Goal: Information Seeking & Learning: Find specific fact

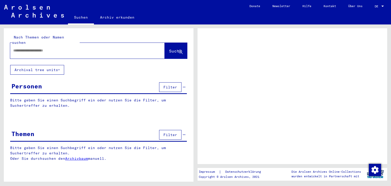
click at [29, 48] on input "text" at bounding box center [82, 50] width 139 height 5
click at [19, 48] on input "text" at bounding box center [82, 50] width 139 height 5
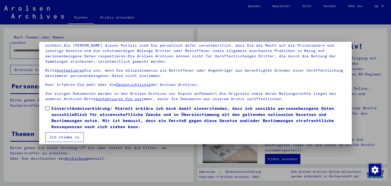
scroll to position [44, 0]
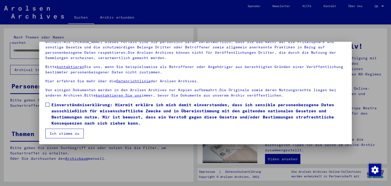
click at [48, 104] on span at bounding box center [47, 105] width 4 height 4
click at [60, 132] on button "Ich stimme zu" at bounding box center [64, 134] width 38 height 10
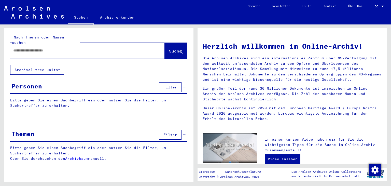
click at [26, 48] on input "text" at bounding box center [81, 50] width 136 height 5
type input "**********"
click at [169, 48] on span "Suche" at bounding box center [175, 50] width 13 height 5
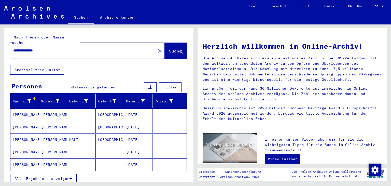
click at [134, 109] on mat-cell "[DATE]" at bounding box center [138, 114] width 29 height 12
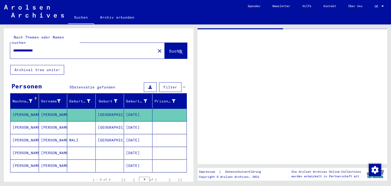
click at [134, 109] on mat-cell "[DATE]" at bounding box center [138, 114] width 29 height 12
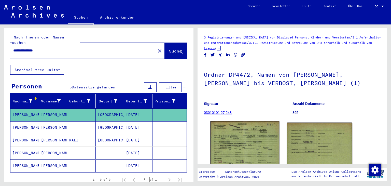
click at [238, 128] on img at bounding box center [244, 147] width 69 height 52
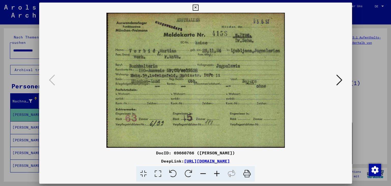
click at [238, 128] on img at bounding box center [196, 80] width 278 height 135
click at [338, 79] on icon at bounding box center [339, 80] width 6 height 12
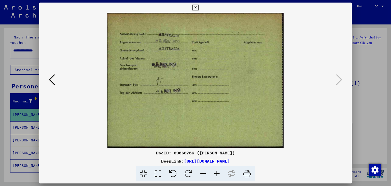
click at [55, 79] on button at bounding box center [51, 80] width 9 height 15
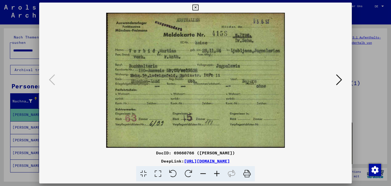
drag, startPoint x: 246, startPoint y: 173, endPoint x: 279, endPoint y: 161, distance: 35.3
click at [246, 173] on icon at bounding box center [247, 174] width 16 height 16
click at [338, 80] on icon at bounding box center [339, 80] width 6 height 12
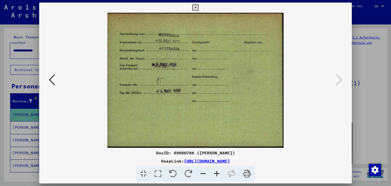
click at [246, 174] on icon at bounding box center [247, 174] width 16 height 16
click at [195, 7] on icon at bounding box center [195, 8] width 6 height 6
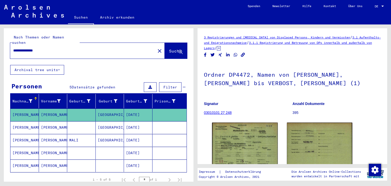
click at [59, 134] on mat-cell "[PERSON_NAME]" at bounding box center [53, 140] width 29 height 12
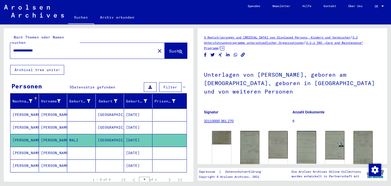
click at [81, 121] on mat-cell at bounding box center [81, 127] width 29 height 12
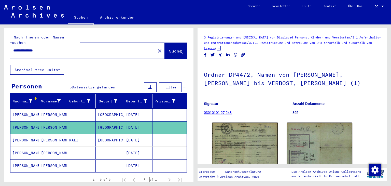
scroll to position [51, 0]
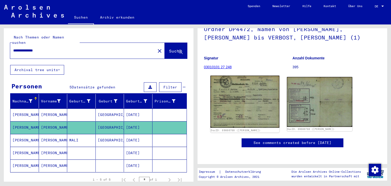
click at [244, 103] on img at bounding box center [244, 102] width 69 height 52
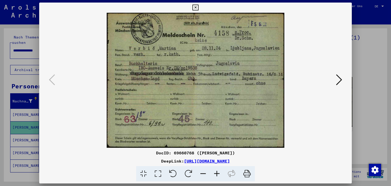
click at [245, 173] on icon at bounding box center [247, 174] width 16 height 16
click at [338, 80] on icon at bounding box center [339, 80] width 6 height 12
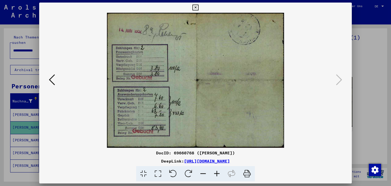
click at [246, 173] on icon at bounding box center [247, 174] width 16 height 16
drag, startPoint x: 385, startPoint y: 71, endPoint x: 385, endPoint y: 83, distance: 11.5
click at [385, 83] on div at bounding box center [195, 93] width 391 height 186
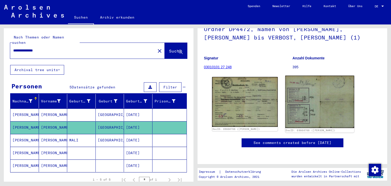
click at [307, 94] on img at bounding box center [319, 102] width 69 height 52
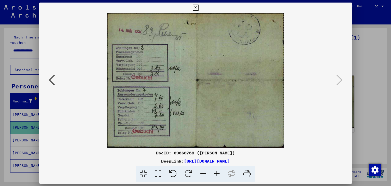
click at [307, 94] on img at bounding box center [196, 80] width 278 height 135
drag, startPoint x: 247, startPoint y: 173, endPoint x: 285, endPoint y: 163, distance: 39.8
click at [247, 173] on icon at bounding box center [247, 174] width 16 height 16
click at [197, 6] on icon at bounding box center [195, 8] width 6 height 6
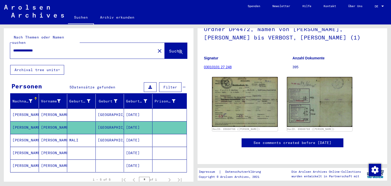
click at [81, 134] on mat-cell "MALI" at bounding box center [81, 140] width 29 height 12
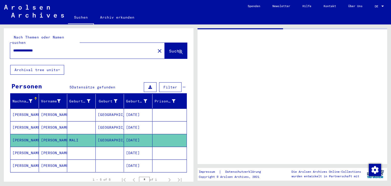
click at [81, 134] on mat-cell "MALI" at bounding box center [81, 140] width 29 height 12
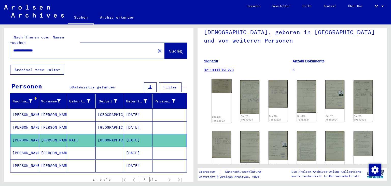
click at [222, 93] on img at bounding box center [222, 86] width 20 height 14
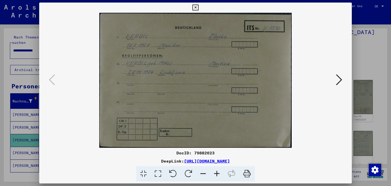
click at [338, 78] on icon at bounding box center [339, 80] width 6 height 12
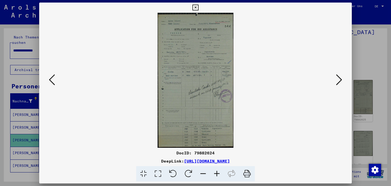
click at [174, 64] on img at bounding box center [196, 80] width 278 height 135
click at [217, 173] on icon at bounding box center [217, 174] width 14 height 16
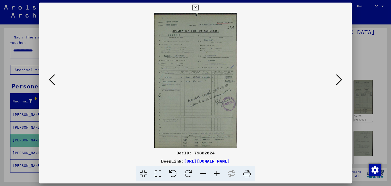
click at [217, 173] on icon at bounding box center [217, 174] width 14 height 16
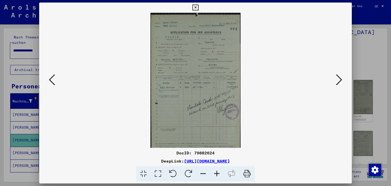
click at [217, 173] on icon at bounding box center [217, 174] width 14 height 16
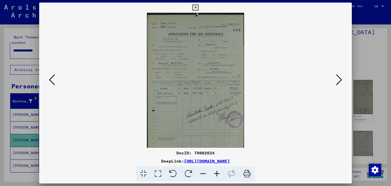
click at [217, 173] on icon at bounding box center [217, 174] width 14 height 16
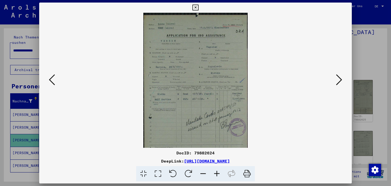
click at [337, 82] on icon at bounding box center [339, 80] width 6 height 12
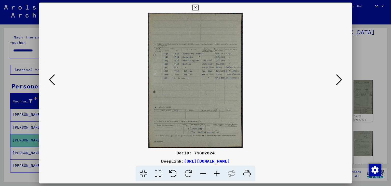
click at [337, 82] on icon at bounding box center [339, 80] width 6 height 12
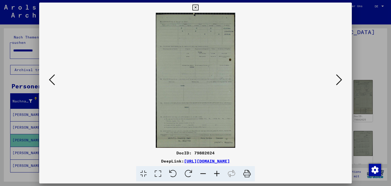
click at [337, 82] on icon at bounding box center [339, 80] width 6 height 12
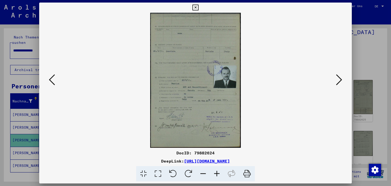
click at [337, 82] on icon at bounding box center [339, 80] width 6 height 12
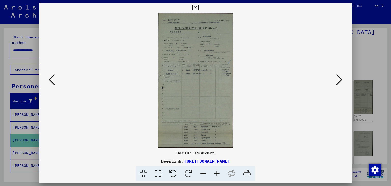
click at [338, 79] on icon at bounding box center [339, 80] width 6 height 12
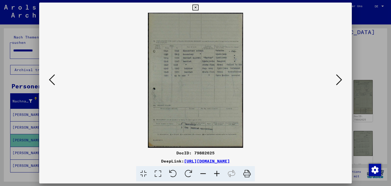
click at [338, 79] on icon at bounding box center [339, 80] width 6 height 12
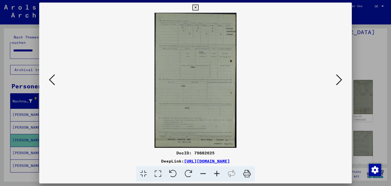
click at [338, 79] on icon at bounding box center [339, 80] width 6 height 12
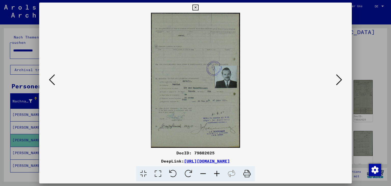
click at [338, 79] on icon at bounding box center [339, 80] width 6 height 12
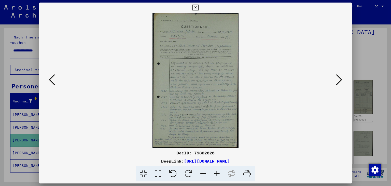
click at [338, 78] on icon at bounding box center [339, 80] width 6 height 12
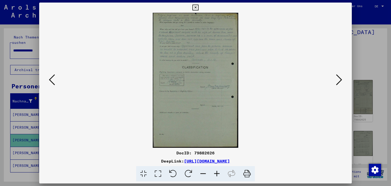
click at [216, 172] on icon at bounding box center [217, 174] width 14 height 16
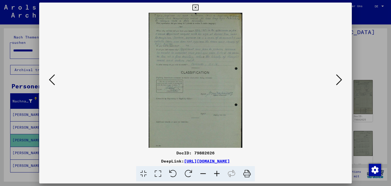
click at [216, 172] on icon at bounding box center [217, 174] width 14 height 16
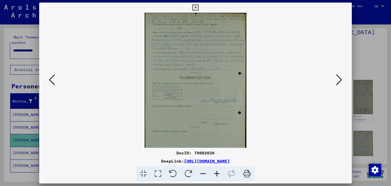
click at [216, 172] on icon at bounding box center [217, 174] width 14 height 16
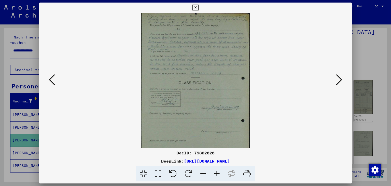
click at [216, 172] on icon at bounding box center [217, 174] width 14 height 16
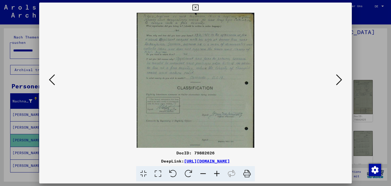
click at [338, 80] on icon at bounding box center [339, 80] width 6 height 12
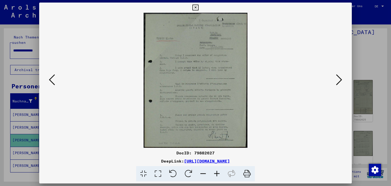
click at [339, 80] on icon at bounding box center [339, 80] width 6 height 12
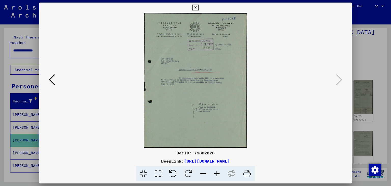
click at [194, 7] on icon at bounding box center [195, 8] width 6 height 6
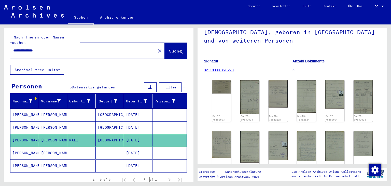
click at [54, 147] on mat-cell "[PERSON_NAME]" at bounding box center [53, 153] width 29 height 12
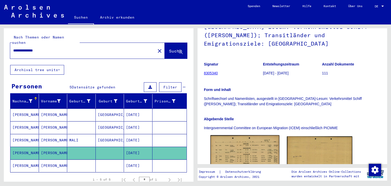
click at [231, 135] on img at bounding box center [244, 156] width 69 height 43
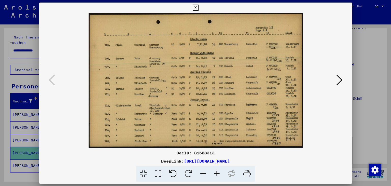
click at [231, 74] on img at bounding box center [196, 80] width 278 height 135
click at [337, 81] on icon at bounding box center [339, 80] width 6 height 12
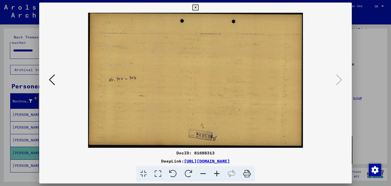
click at [195, 9] on icon at bounding box center [195, 8] width 6 height 6
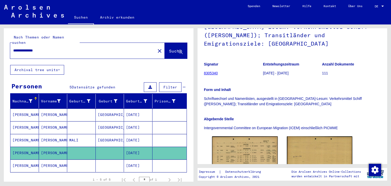
click at [84, 160] on mat-cell at bounding box center [81, 165] width 29 height 12
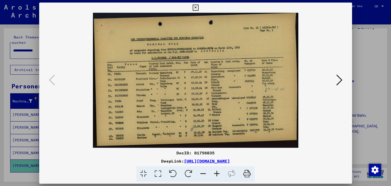
click at [229, 100] on img at bounding box center [196, 80] width 278 height 135
click at [339, 81] on icon at bounding box center [339, 80] width 6 height 12
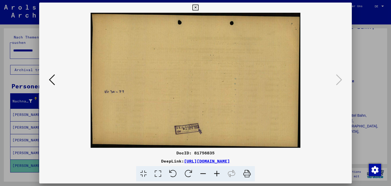
click at [55, 79] on button at bounding box center [51, 80] width 9 height 15
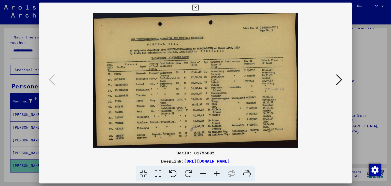
drag, startPoint x: 248, startPoint y: 173, endPoint x: 289, endPoint y: 163, distance: 41.3
click at [248, 173] on icon at bounding box center [247, 174] width 16 height 16
click at [337, 82] on icon at bounding box center [339, 80] width 6 height 12
